Goal: Information Seeking & Learning: Learn about a topic

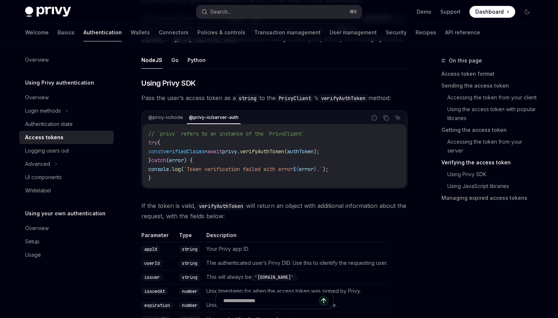
scroll to position [1147, 0]
